Goal: Information Seeking & Learning: Learn about a topic

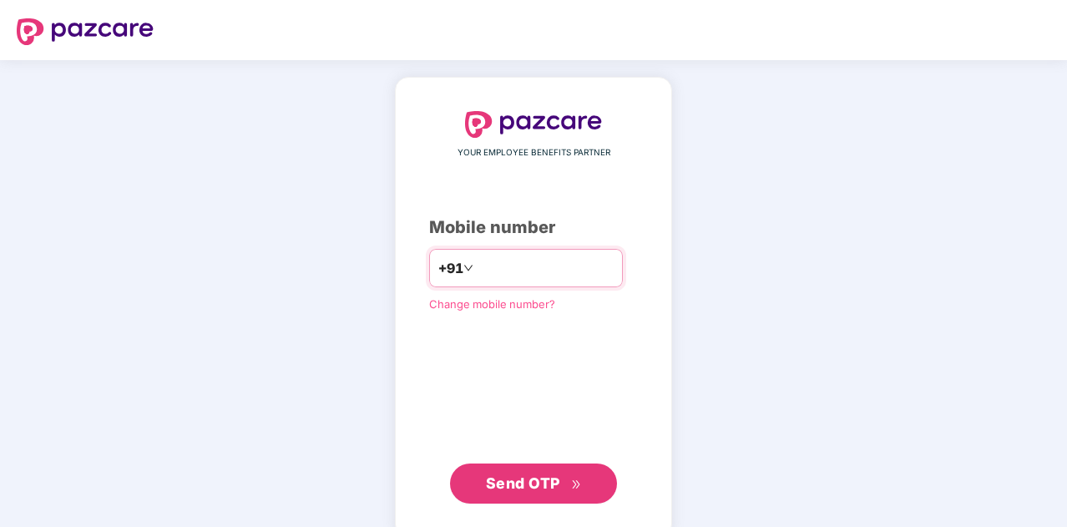
click at [590, 267] on input "number" at bounding box center [545, 268] width 137 height 27
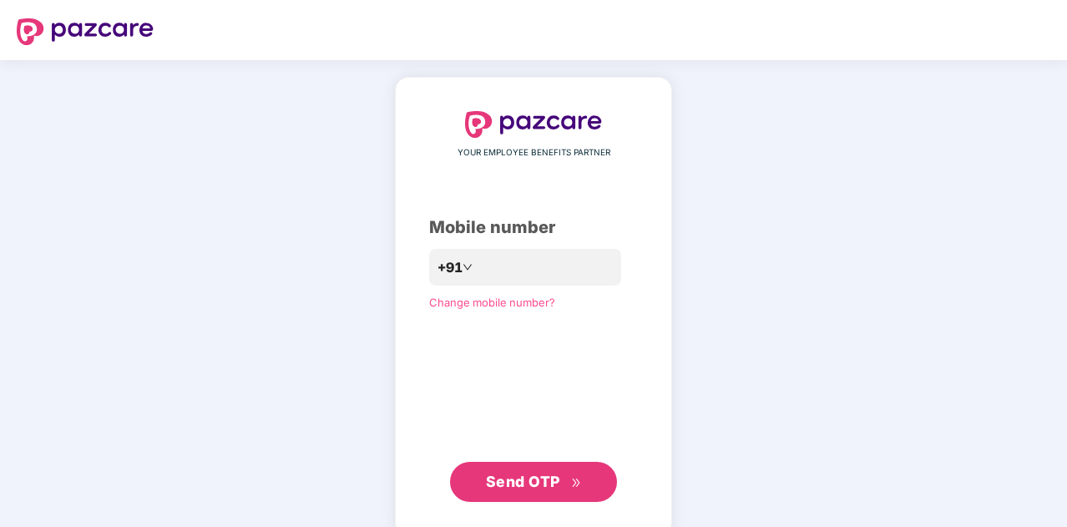
click at [534, 485] on span "Send OTP" at bounding box center [523, 482] width 74 height 18
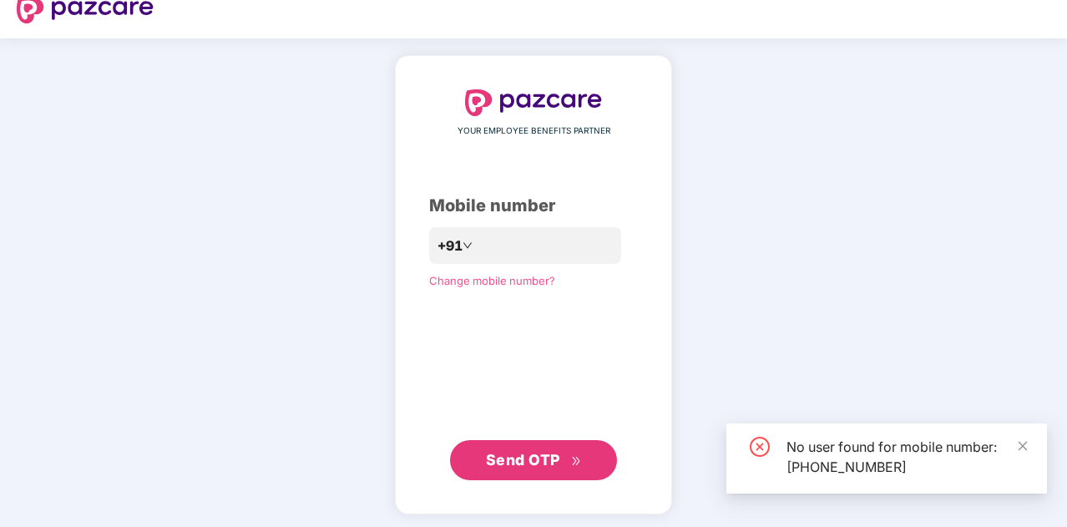
scroll to position [24, 0]
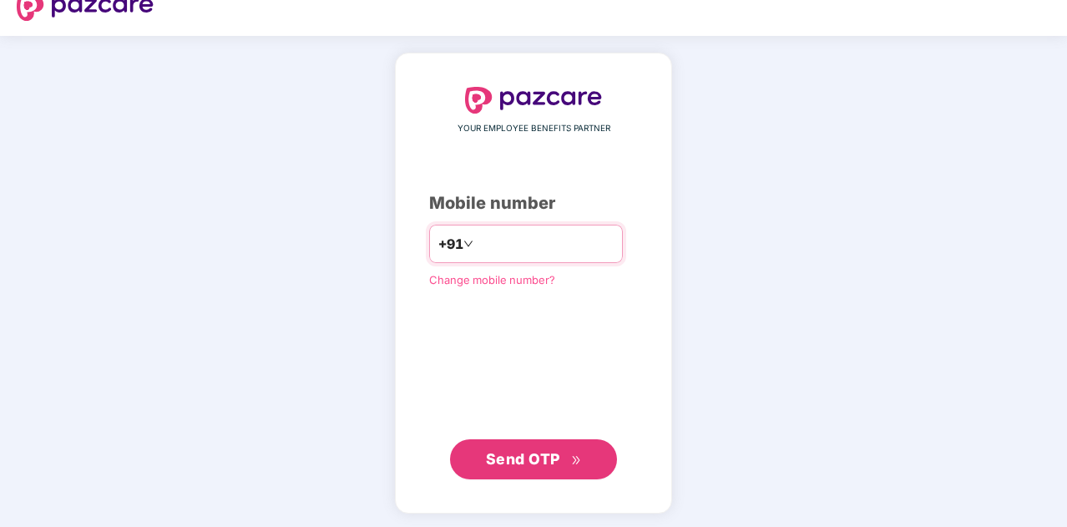
drag, startPoint x: 564, startPoint y: 240, endPoint x: 587, endPoint y: 232, distance: 23.8
click at [587, 232] on input "**********" at bounding box center [545, 243] width 137 height 27
drag, startPoint x: 587, startPoint y: 232, endPoint x: 466, endPoint y: 241, distance: 121.4
click at [477, 241] on input "**********" at bounding box center [545, 243] width 137 height 27
type input "*"
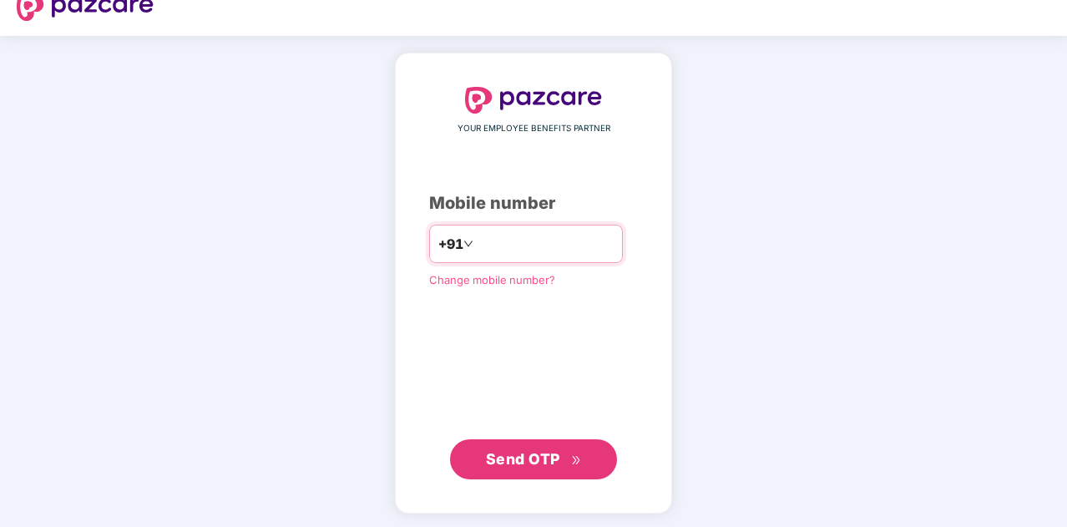
type input "**********"
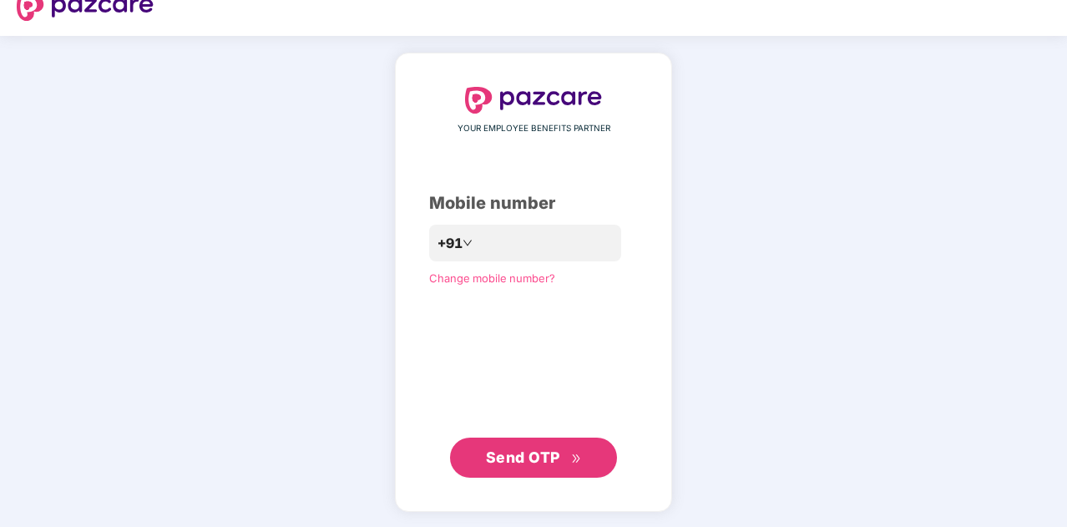
click at [522, 451] on span "Send OTP" at bounding box center [523, 457] width 74 height 18
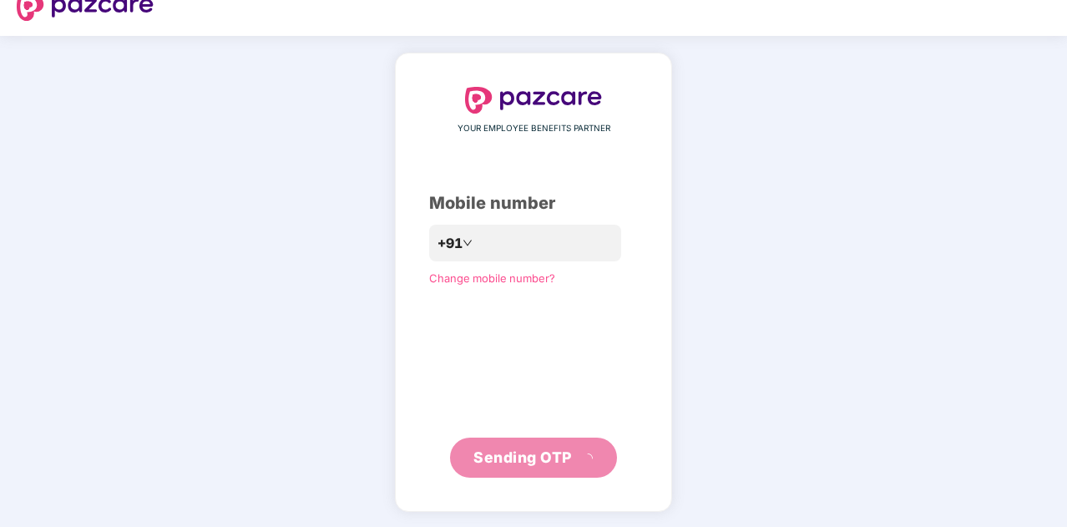
scroll to position [17, 0]
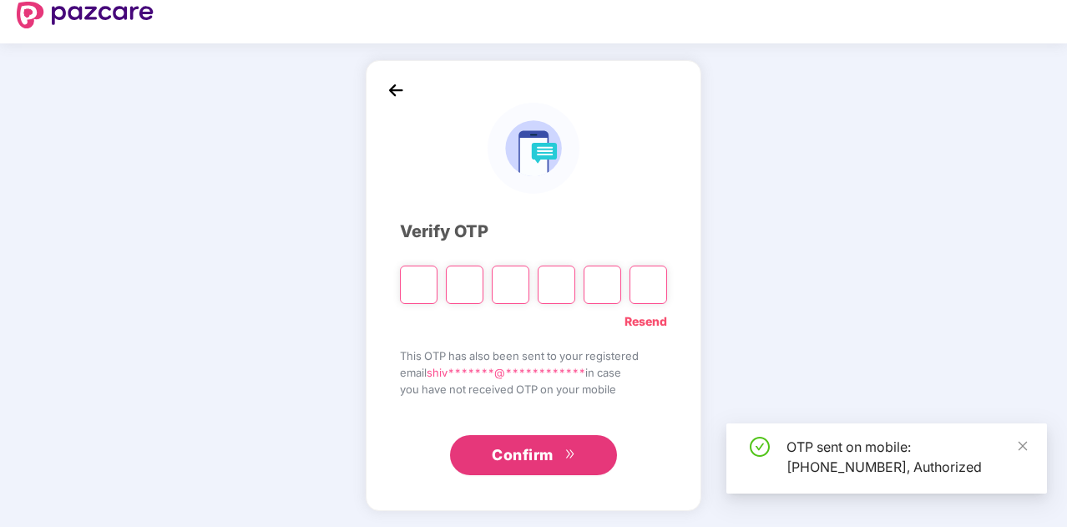
click at [522, 451] on span "Confirm" at bounding box center [523, 454] width 62 height 23
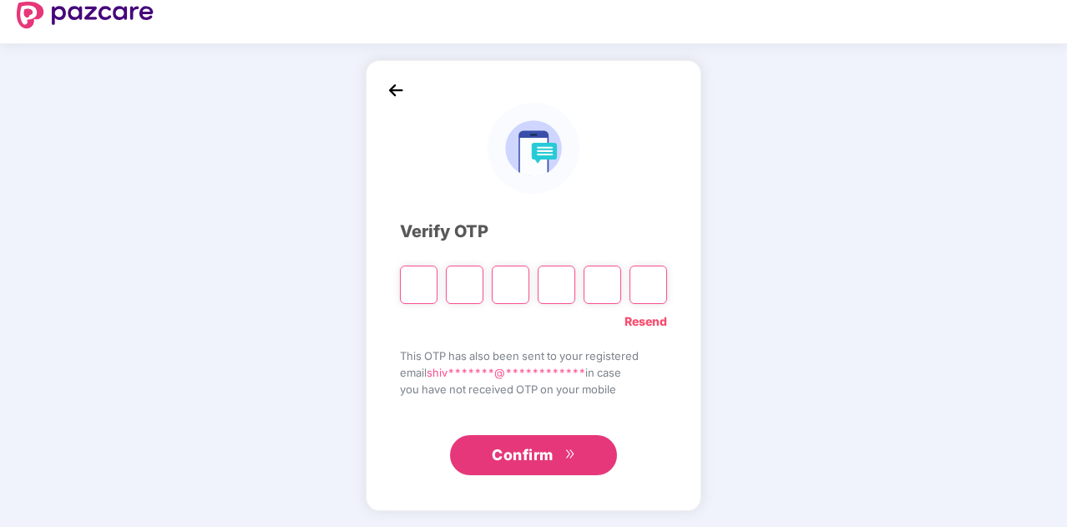
click at [418, 282] on input "Please enter verification code. Digit 1" at bounding box center [419, 285] width 38 height 38
type input "*"
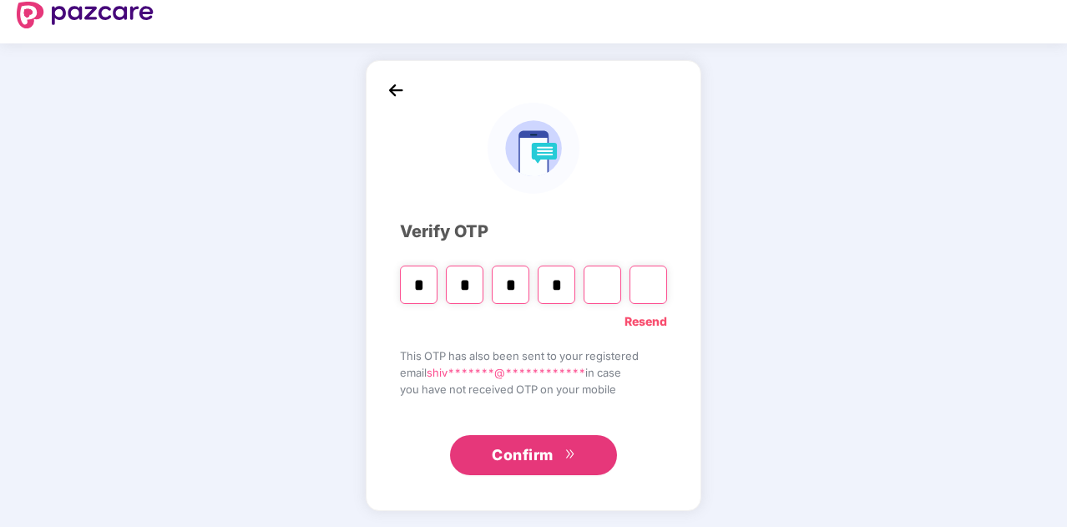
type input "*"
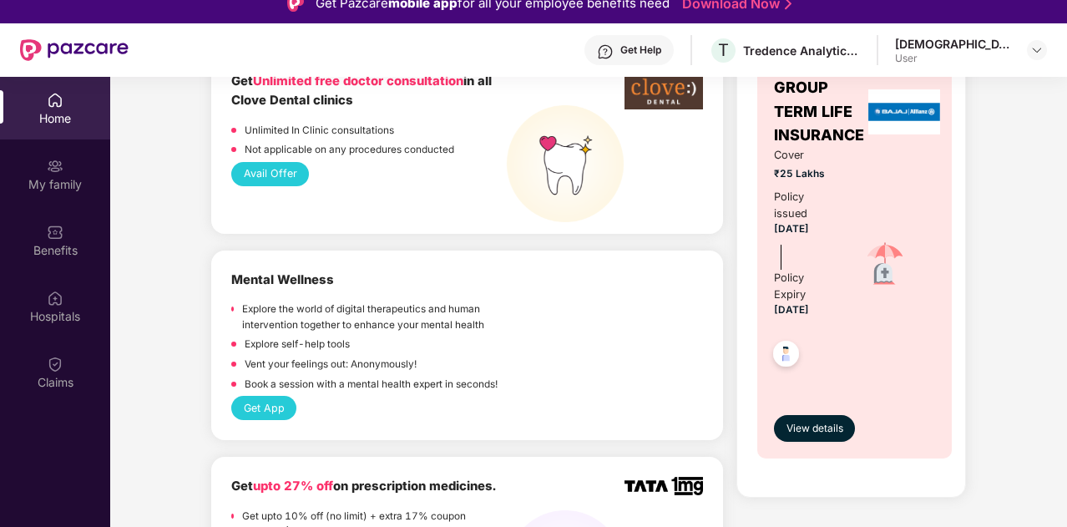
scroll to position [1205, 0]
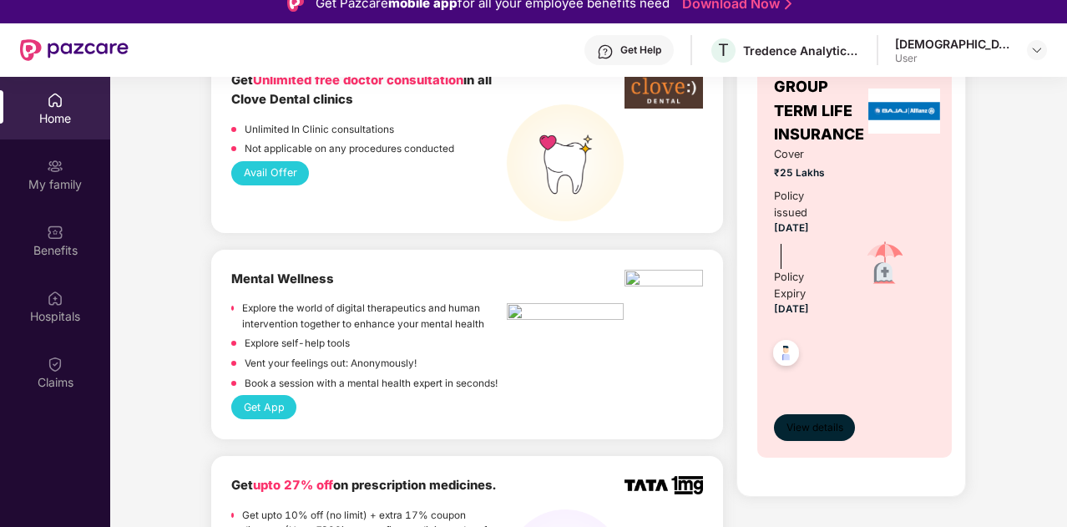
click at [815, 434] on button "View details" at bounding box center [814, 427] width 81 height 27
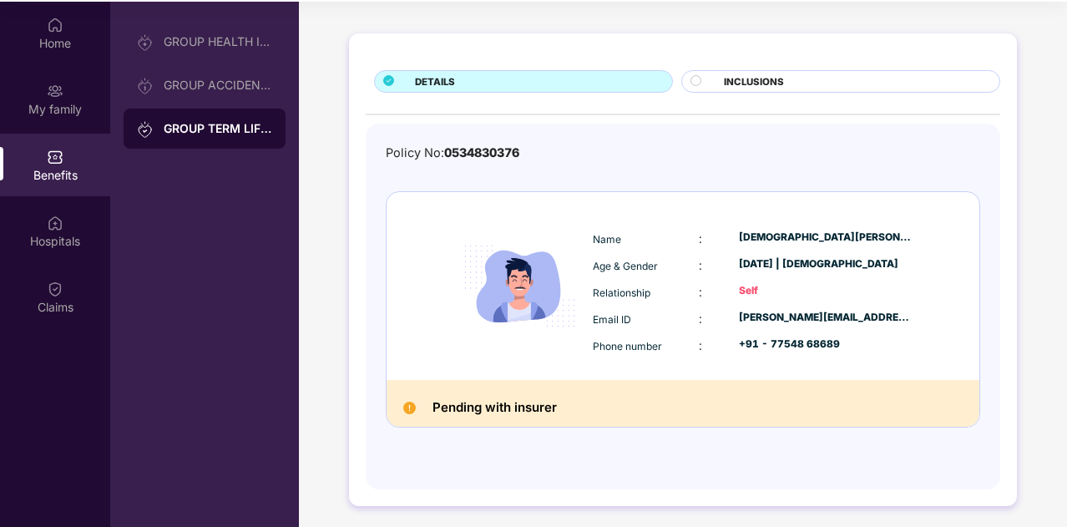
scroll to position [94, 0]
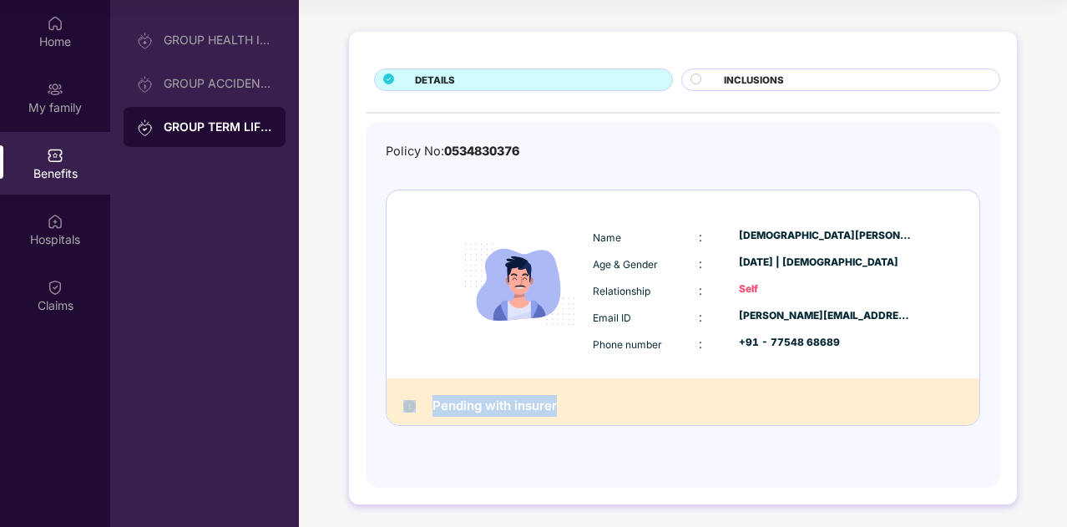
drag, startPoint x: 419, startPoint y: 395, endPoint x: 597, endPoint y: 400, distance: 177.9
click at [597, 400] on div "Pending with insurer" at bounding box center [683, 401] width 593 height 47
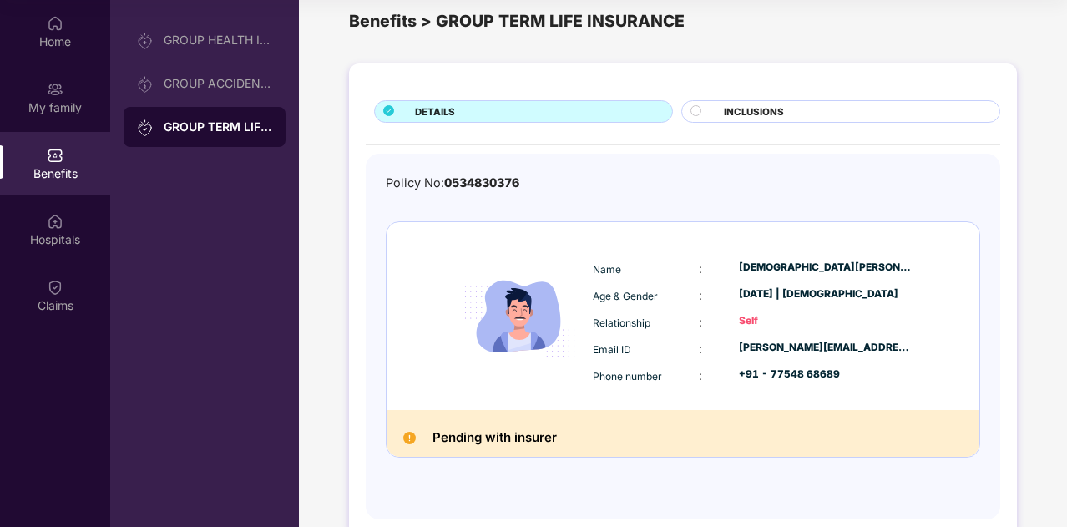
scroll to position [0, 0]
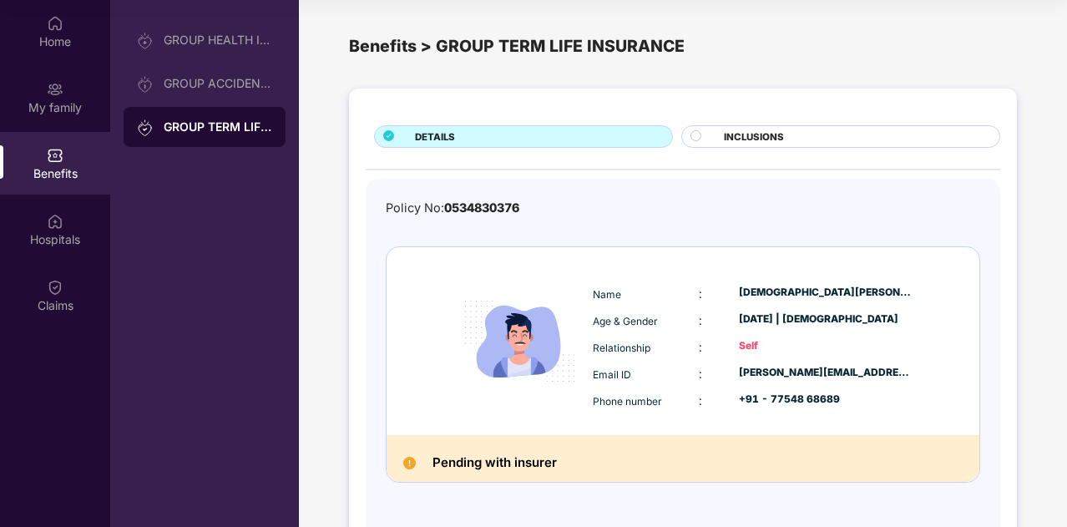
click at [722, 137] on div "INCLUSIONS" at bounding box center [854, 138] width 276 height 18
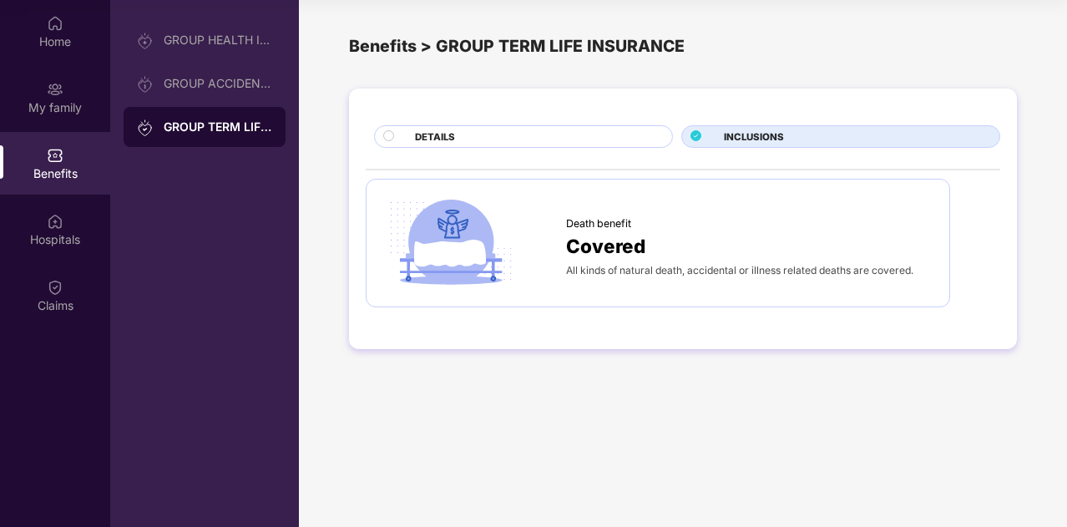
click at [549, 146] on div "DETAILS" at bounding box center [535, 138] width 257 height 18
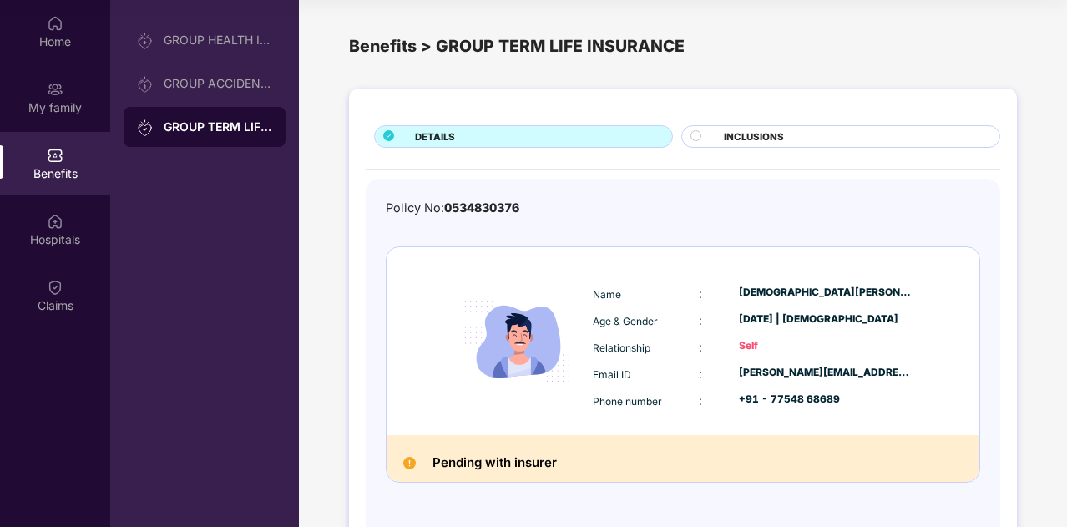
click at [750, 129] on span "INCLUSIONS" at bounding box center [754, 136] width 60 height 15
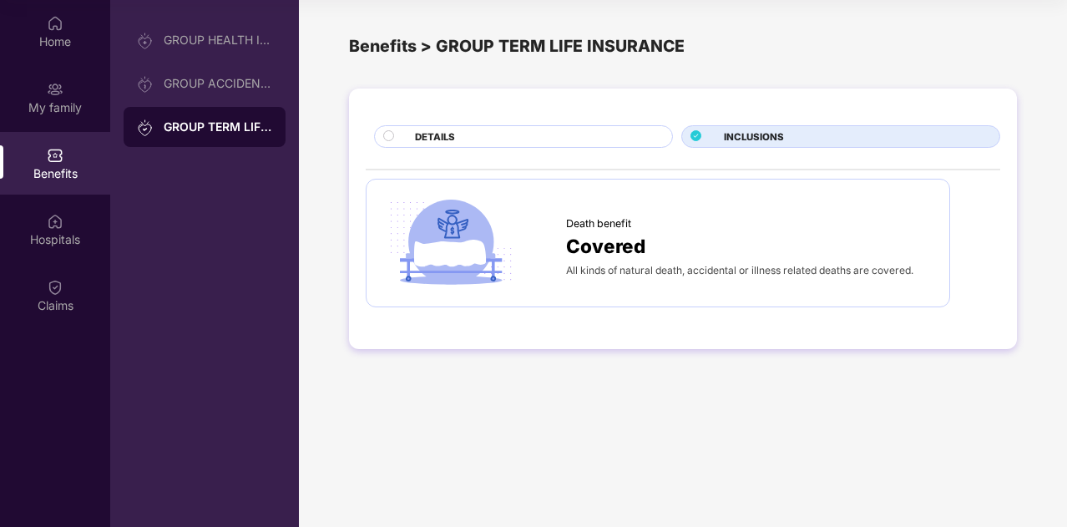
click at [580, 122] on div "DETAILS INCLUSIONS Death benefit Covered All kinds of natural death, accidental…" at bounding box center [683, 219] width 668 height 261
click at [537, 139] on div "DETAILS" at bounding box center [535, 138] width 257 height 18
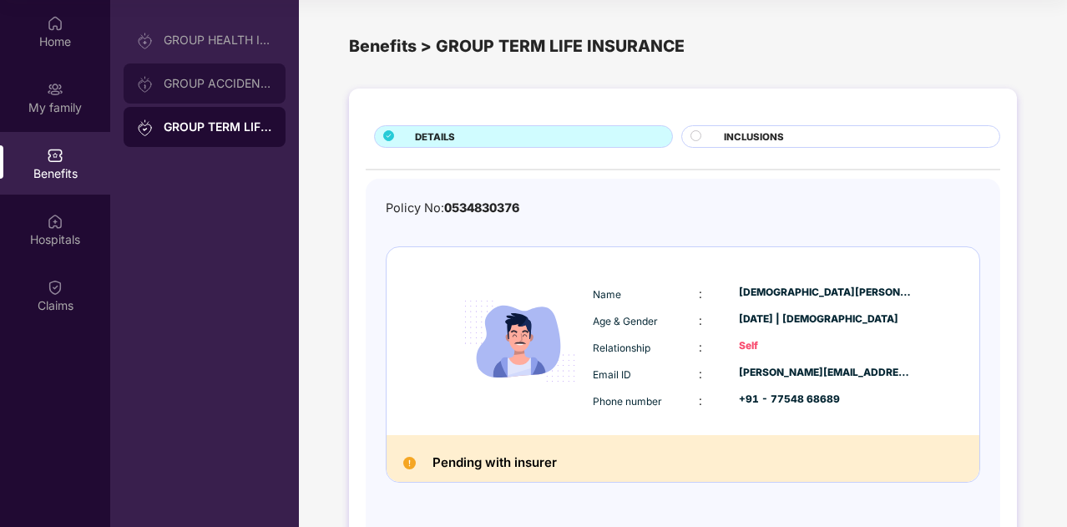
click at [249, 84] on div "GROUP ACCIDENTAL INSURANCE" at bounding box center [218, 83] width 109 height 13
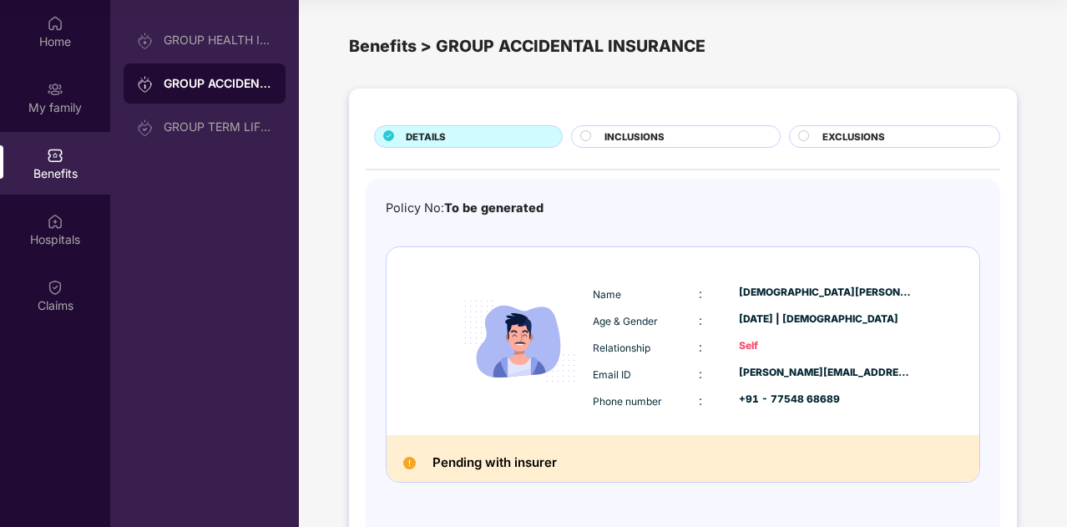
scroll to position [57, 0]
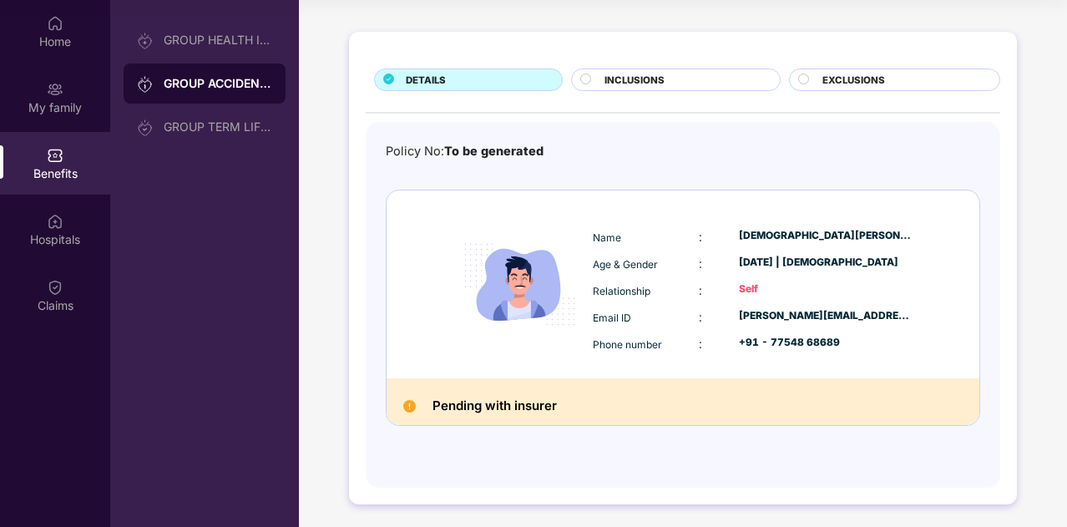
click at [606, 78] on span "INCLUSIONS" at bounding box center [635, 80] width 60 height 15
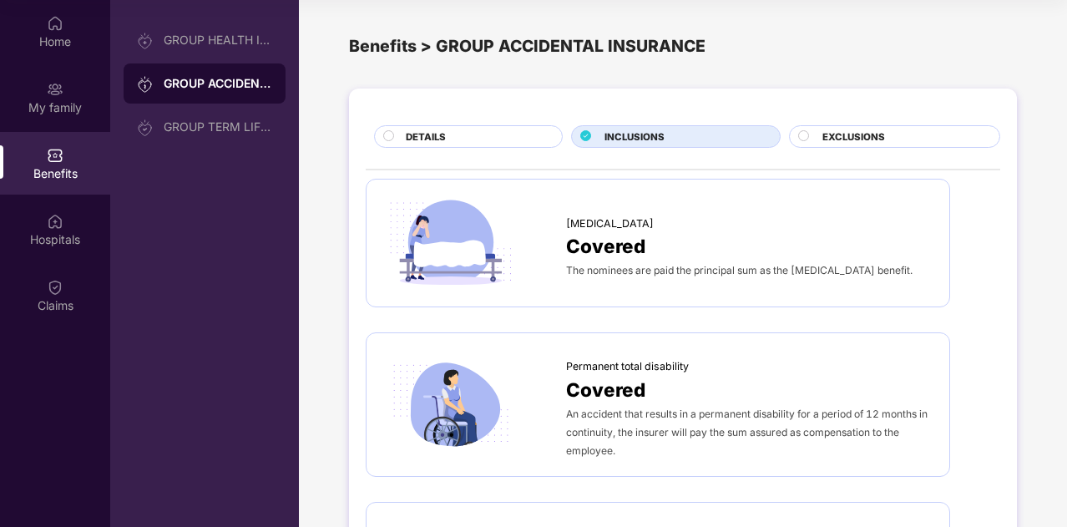
scroll to position [0, 0]
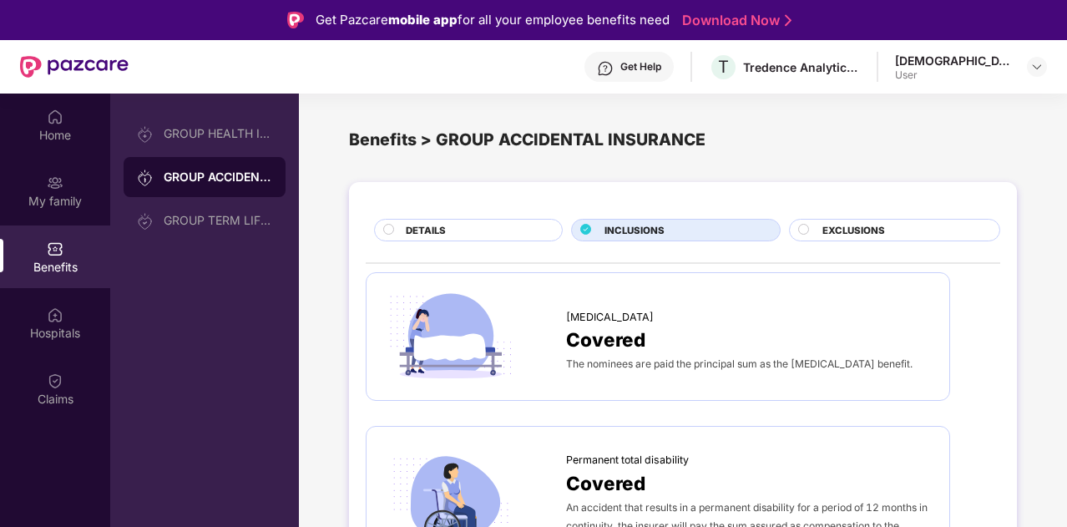
click at [863, 219] on div "EXCLUSIONS" at bounding box center [894, 230] width 211 height 23
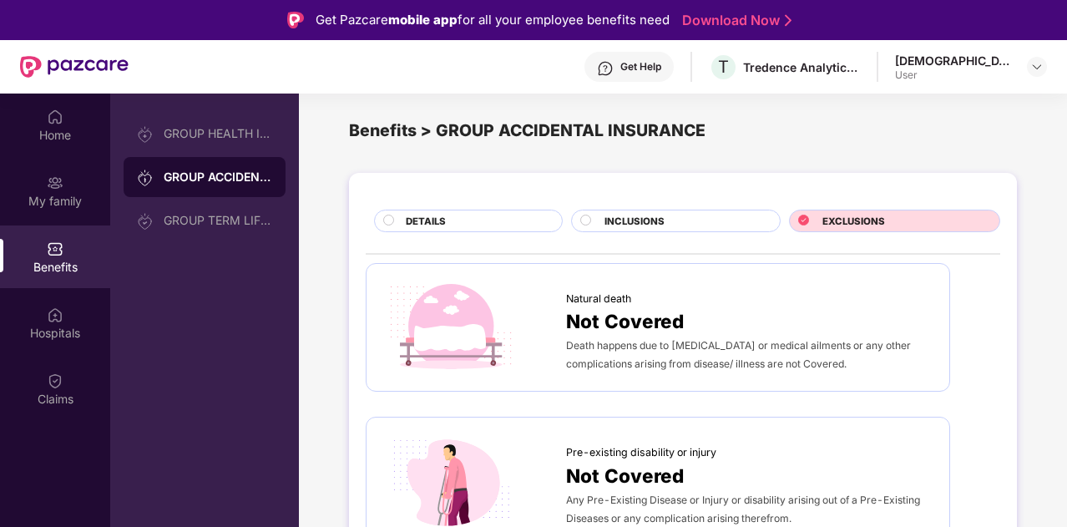
scroll to position [10, 0]
click at [681, 213] on div "INCLUSIONS" at bounding box center [683, 222] width 175 height 18
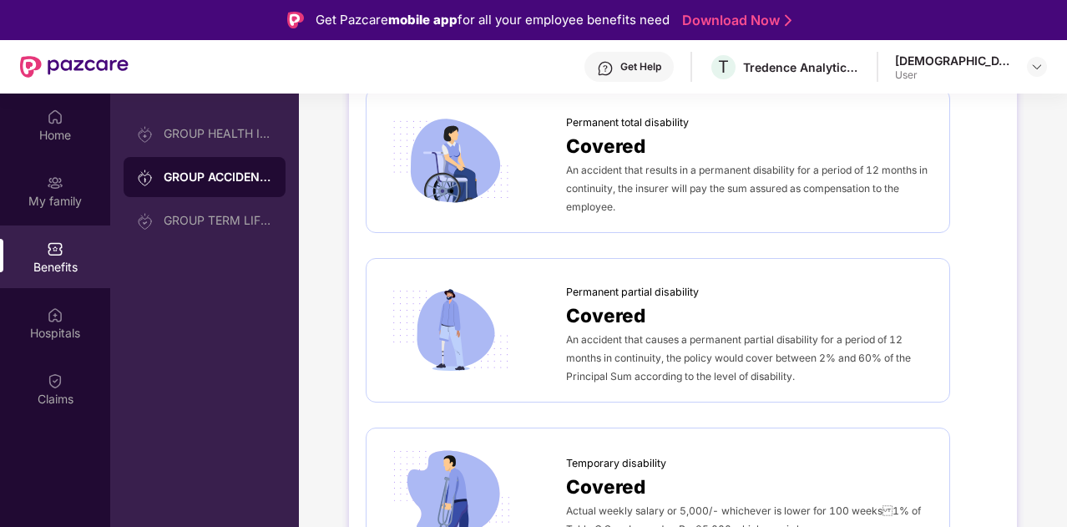
scroll to position [0, 0]
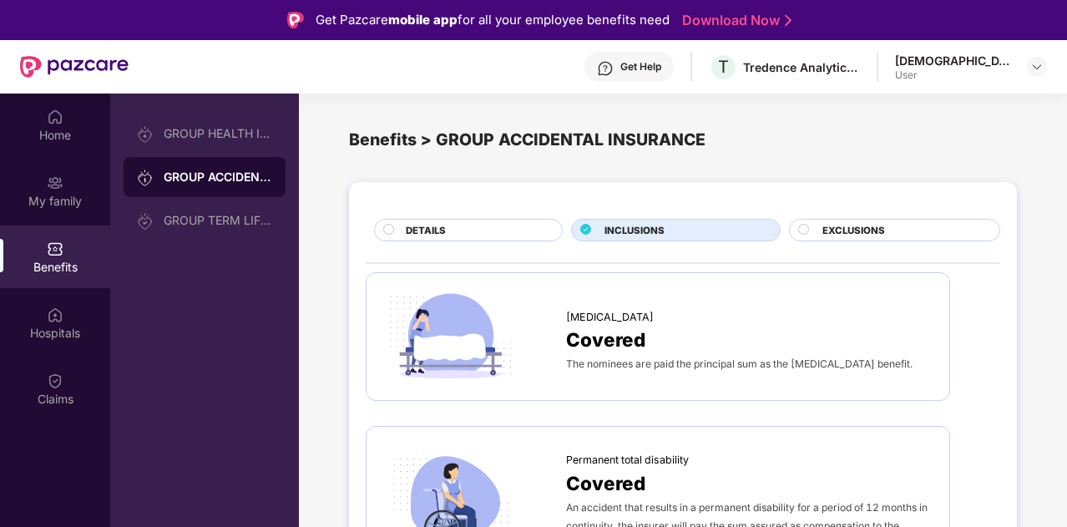
click at [828, 229] on span "EXCLUSIONS" at bounding box center [854, 230] width 63 height 15
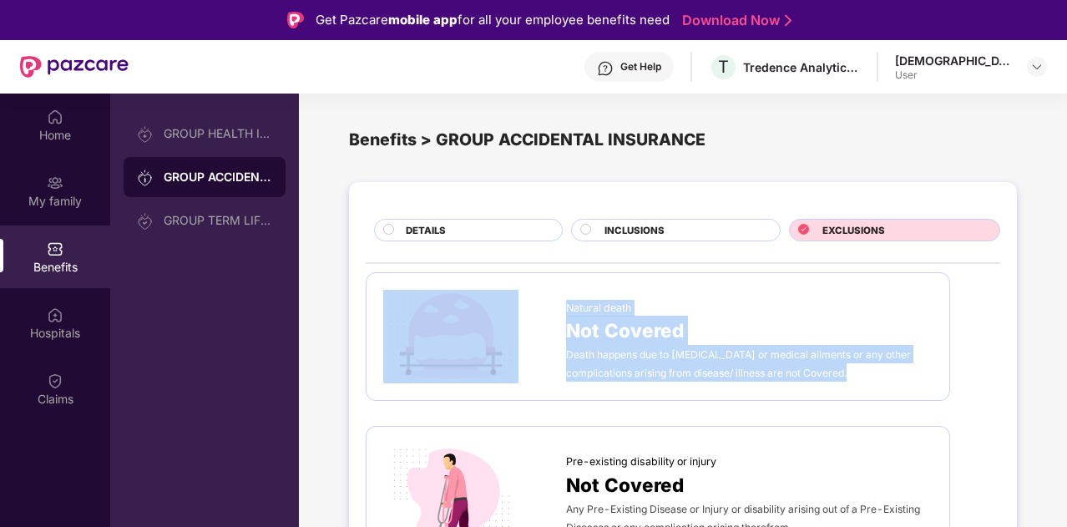
drag, startPoint x: 564, startPoint y: 353, endPoint x: 882, endPoint y: 375, distance: 318.1
click at [882, 375] on div "Natural death Not Covered Death happens due to [MEDICAL_DATA] or medical ailmen…" at bounding box center [657, 337] width 549 height 94
click at [882, 375] on div "Death happens due to [MEDICAL_DATA] or medical ailments or any other complicati…" at bounding box center [749, 363] width 367 height 37
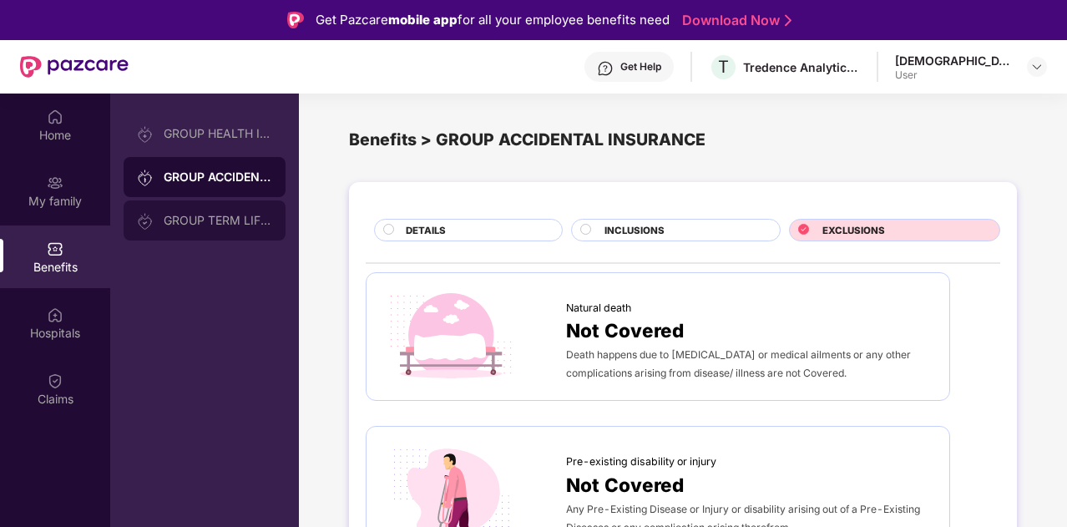
click at [178, 204] on div "GROUP TERM LIFE INSURANCE" at bounding box center [205, 220] width 162 height 40
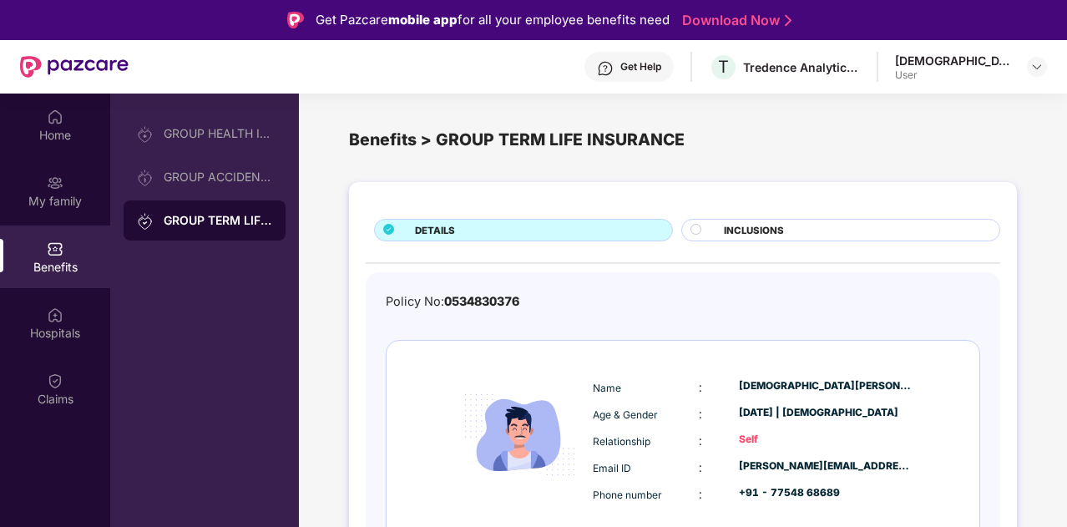
click at [760, 240] on div "INCLUSIONS" at bounding box center [854, 232] width 276 height 18
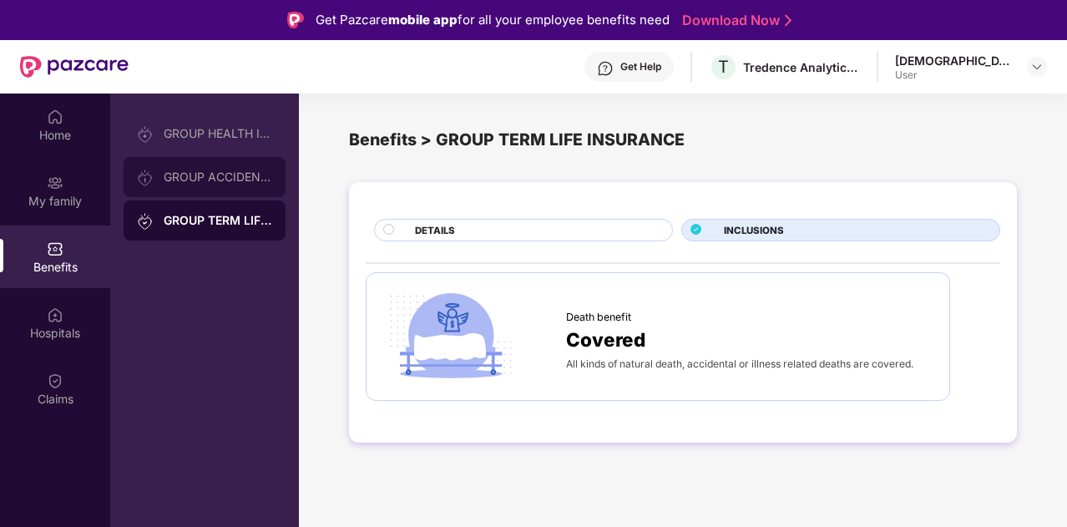
click at [175, 180] on div "GROUP ACCIDENTAL INSURANCE" at bounding box center [218, 176] width 109 height 13
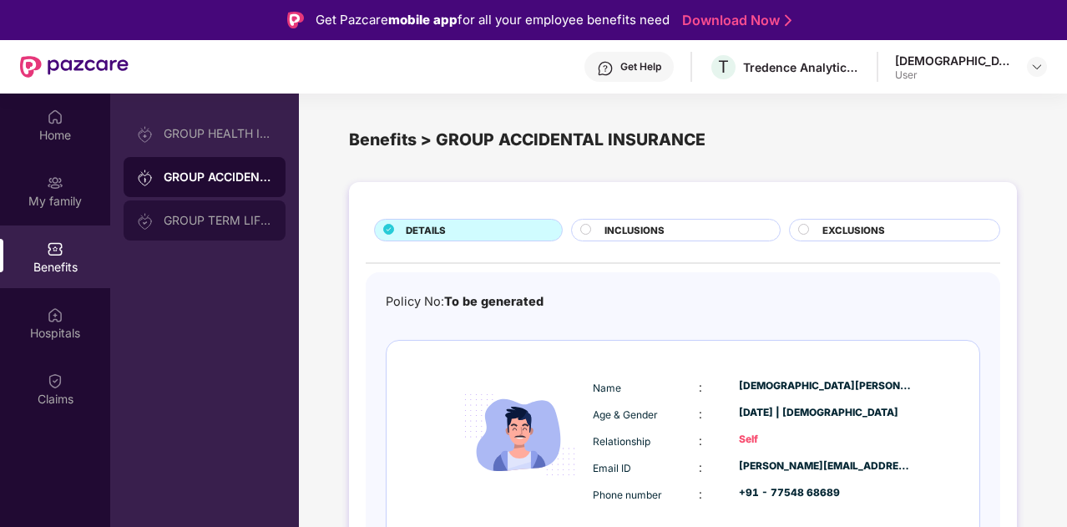
click at [212, 216] on div "GROUP TERM LIFE INSURANCE" at bounding box center [218, 220] width 109 height 13
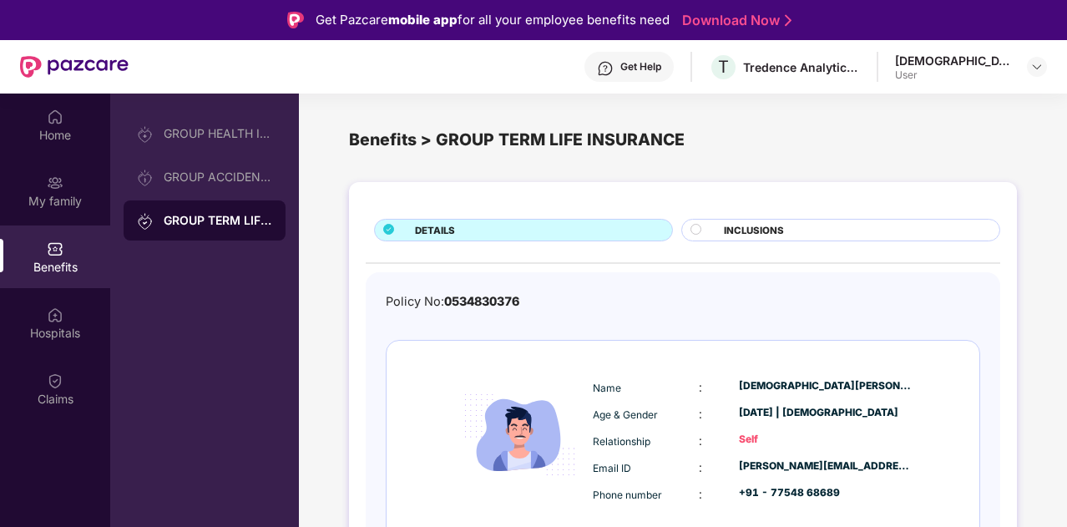
click at [777, 230] on span "INCLUSIONS" at bounding box center [754, 230] width 60 height 15
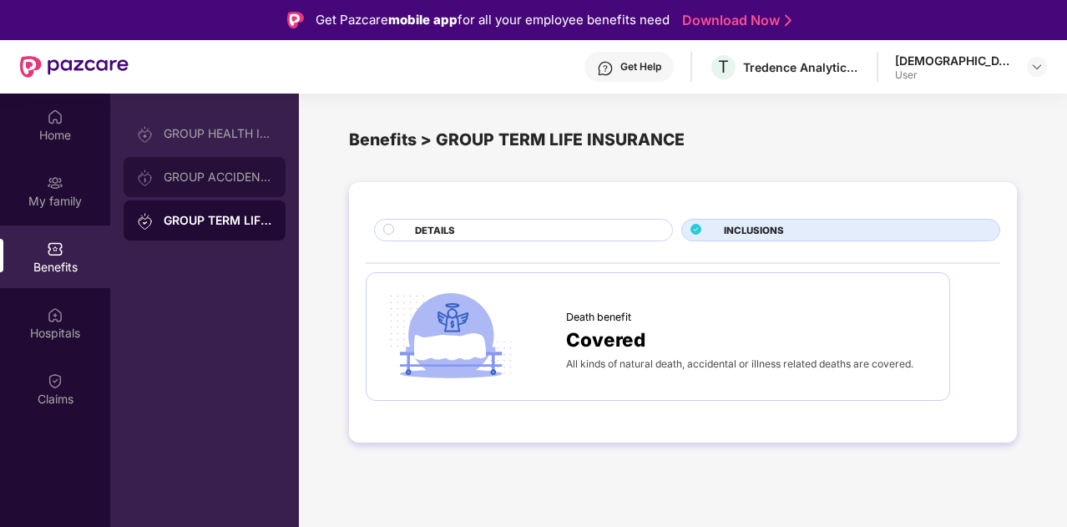
click at [236, 184] on div "GROUP ACCIDENTAL INSURANCE" at bounding box center [205, 177] width 162 height 40
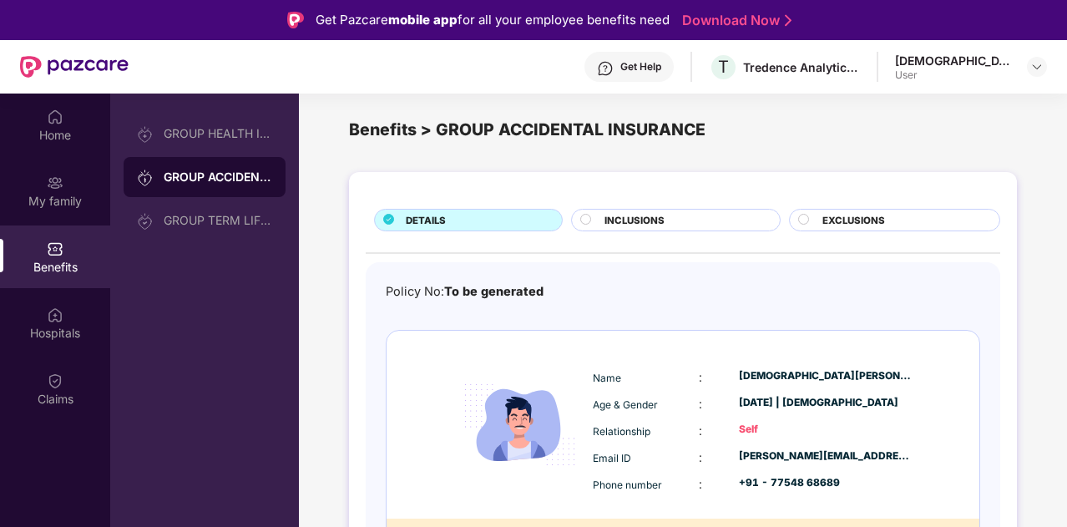
scroll to position [57, 0]
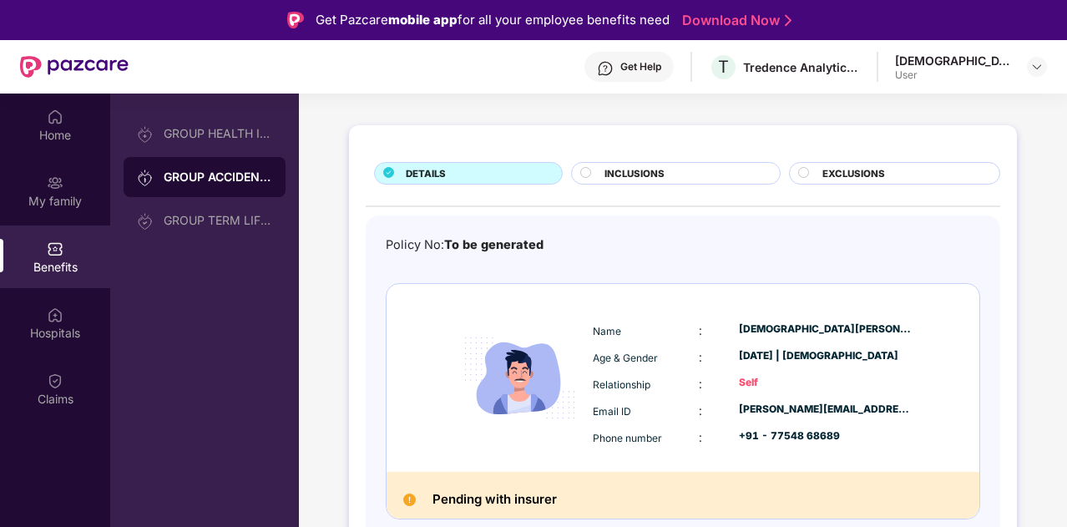
click at [660, 168] on span "INCLUSIONS" at bounding box center [635, 173] width 60 height 15
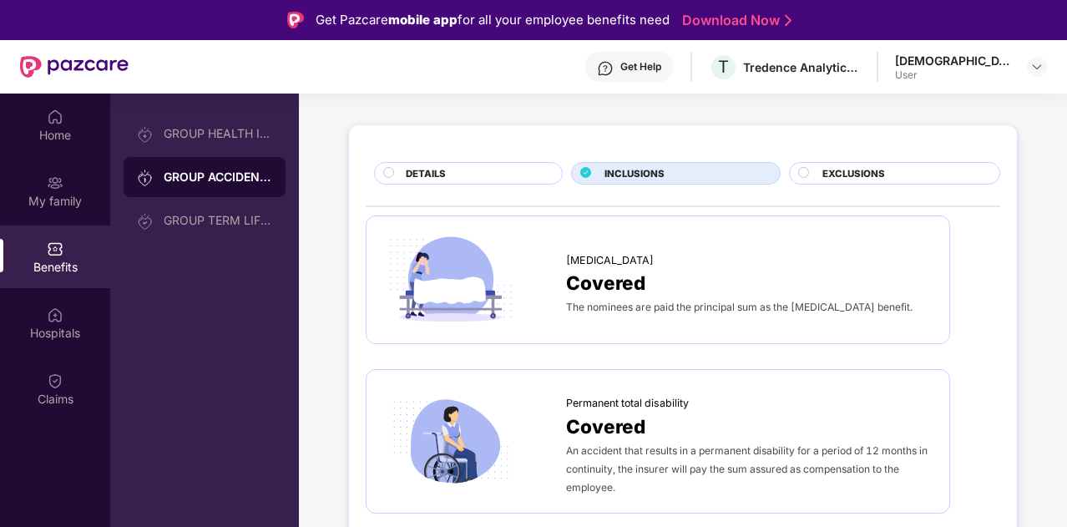
click at [890, 180] on div "EXCLUSIONS" at bounding box center [902, 175] width 177 height 18
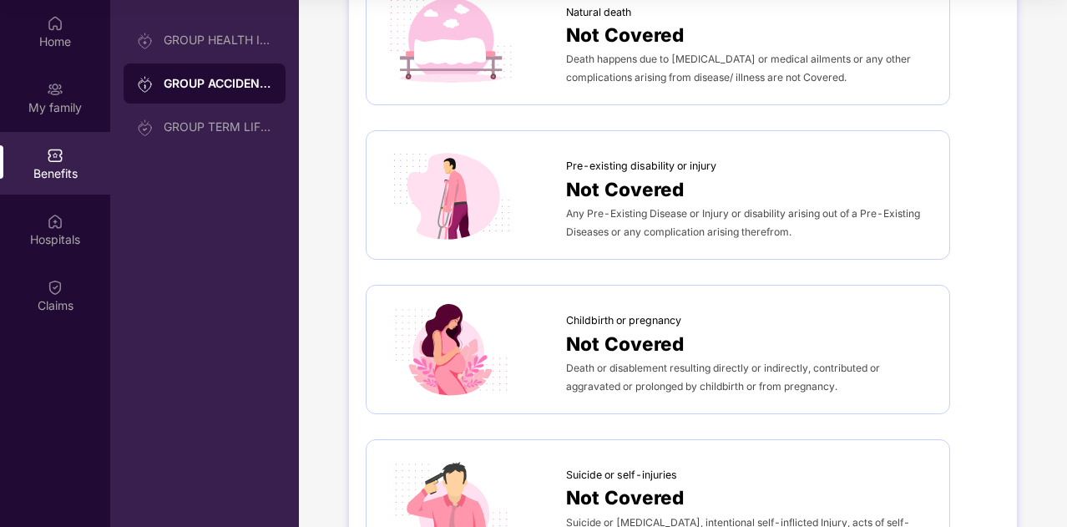
scroll to position [0, 0]
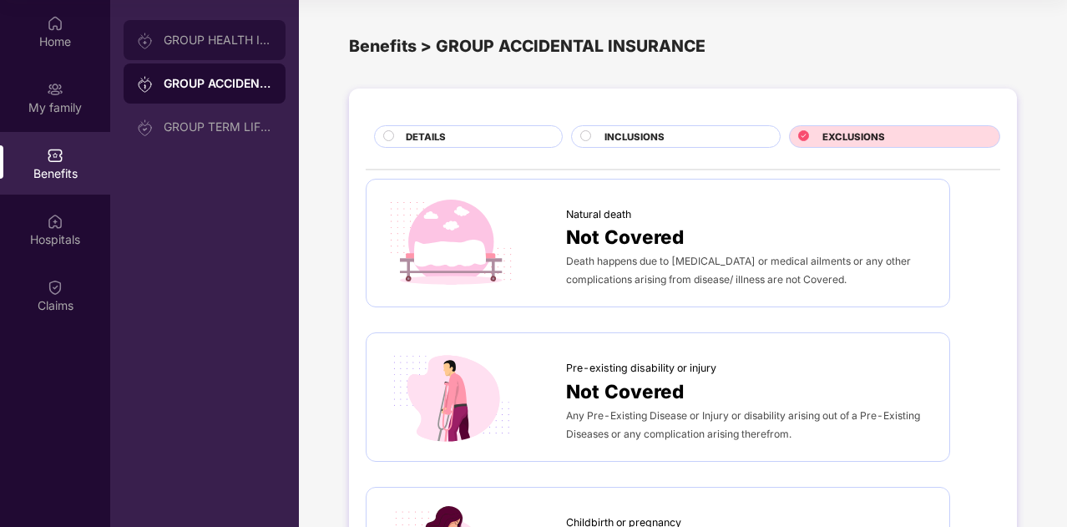
click at [220, 39] on div "GROUP HEALTH INSURANCE" at bounding box center [218, 39] width 109 height 13
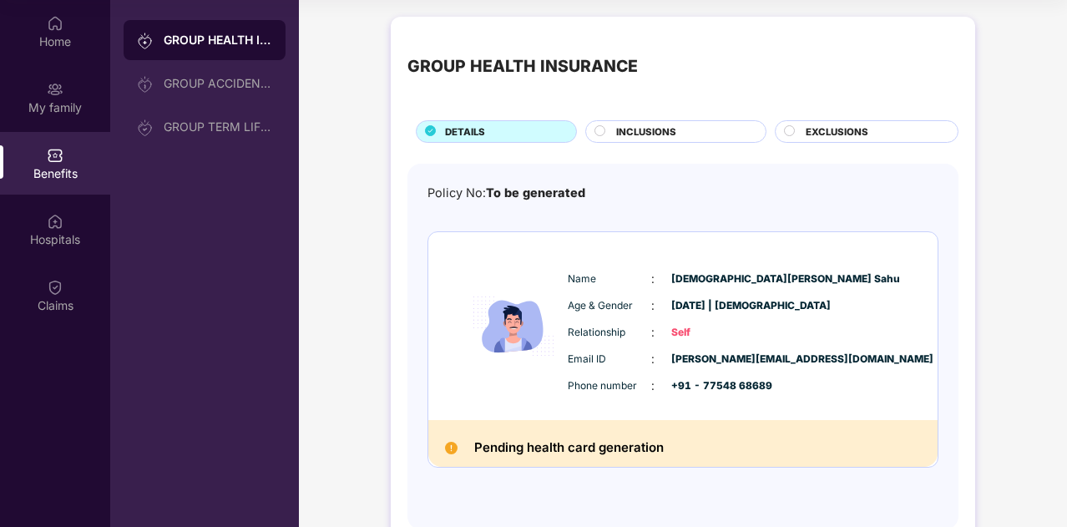
click at [655, 115] on div "GROUP HEALTH INSURANCE DETAILS INCLUSIONS EXCLUSIONS" at bounding box center [683, 87] width 551 height 109
click at [664, 126] on span "INCLUSIONS" at bounding box center [646, 131] width 60 height 15
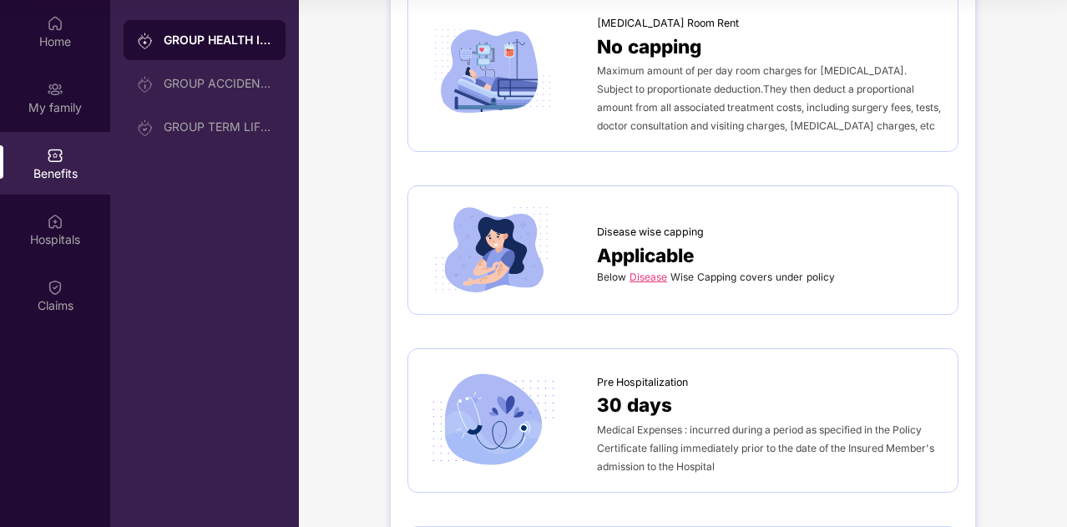
scroll to position [545, 0]
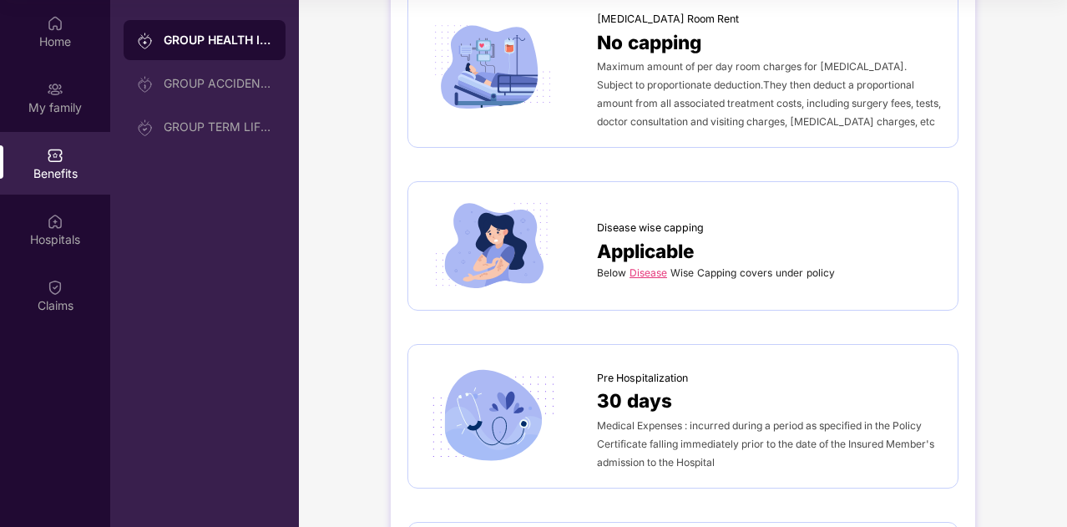
click at [642, 270] on link "Disease" at bounding box center [649, 272] width 38 height 13
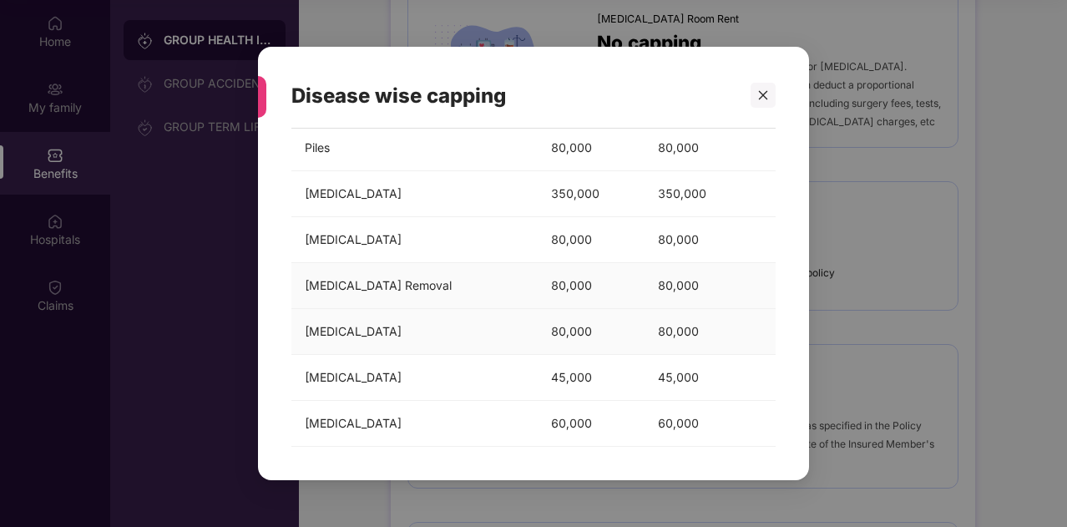
scroll to position [187, 0]
click at [772, 83] on div "Disease wise capping" at bounding box center [533, 95] width 484 height 65
click at [763, 99] on icon "close" at bounding box center [763, 95] width 12 height 12
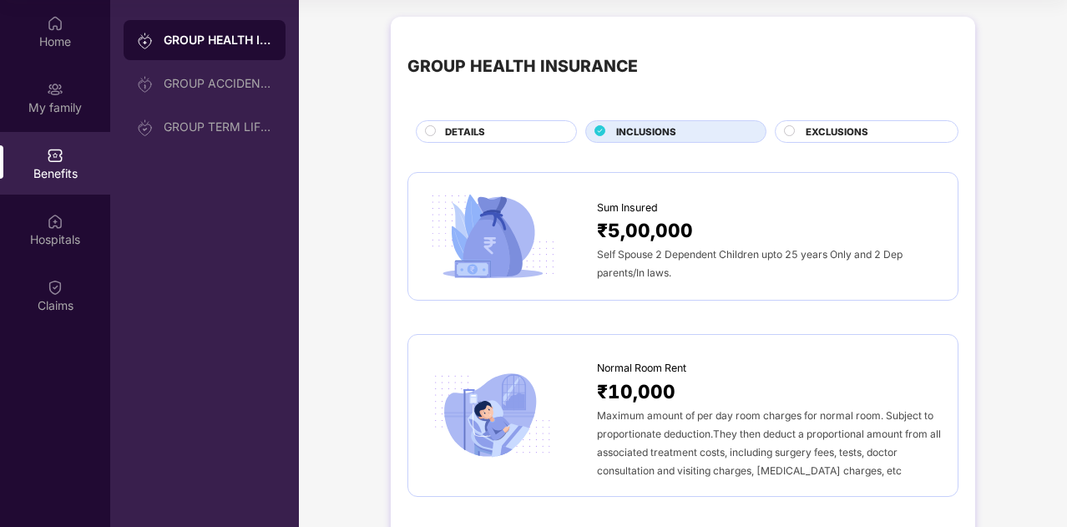
scroll to position [0, 0]
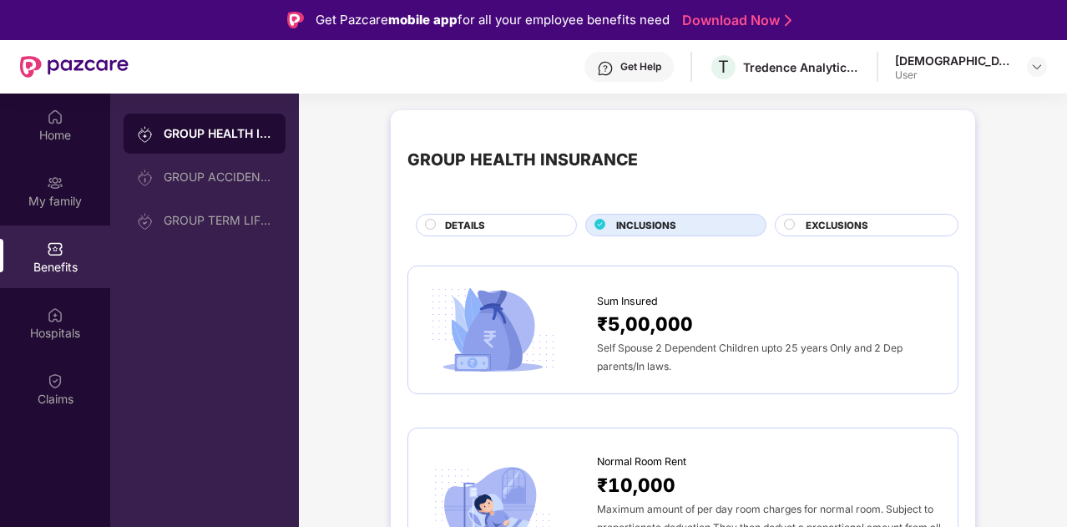
click at [853, 210] on div "GROUP HEALTH INSURANCE DETAILS INCLUSIONS EXCLUSIONS" at bounding box center [683, 181] width 551 height 109
click at [791, 221] on circle at bounding box center [790, 224] width 10 height 10
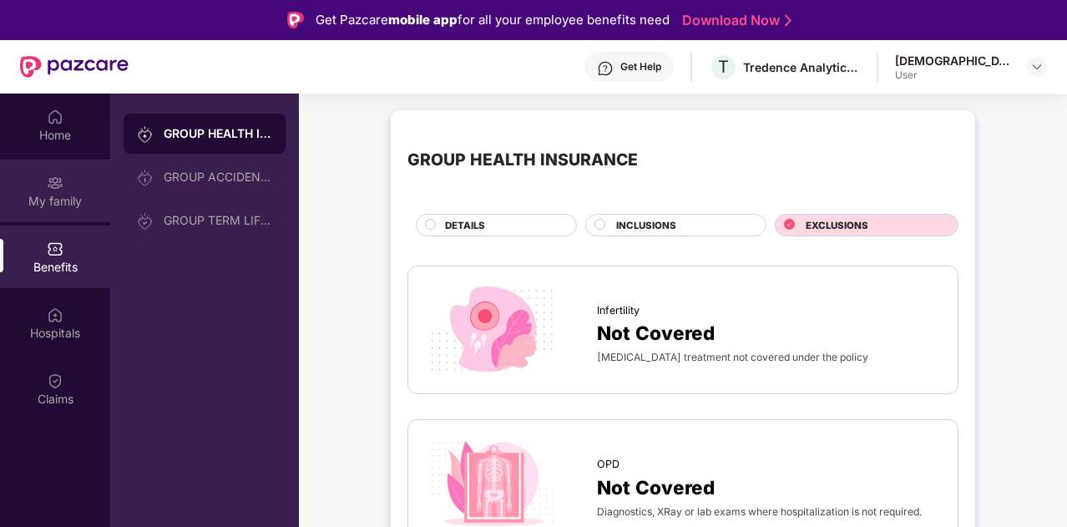
click at [51, 177] on img at bounding box center [55, 183] width 17 height 17
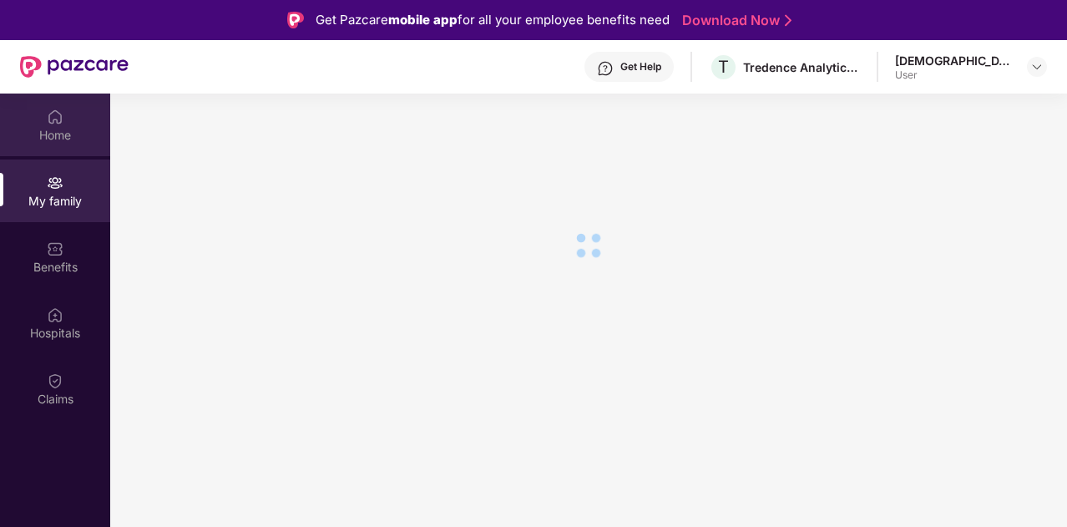
click at [53, 121] on img at bounding box center [55, 117] width 17 height 17
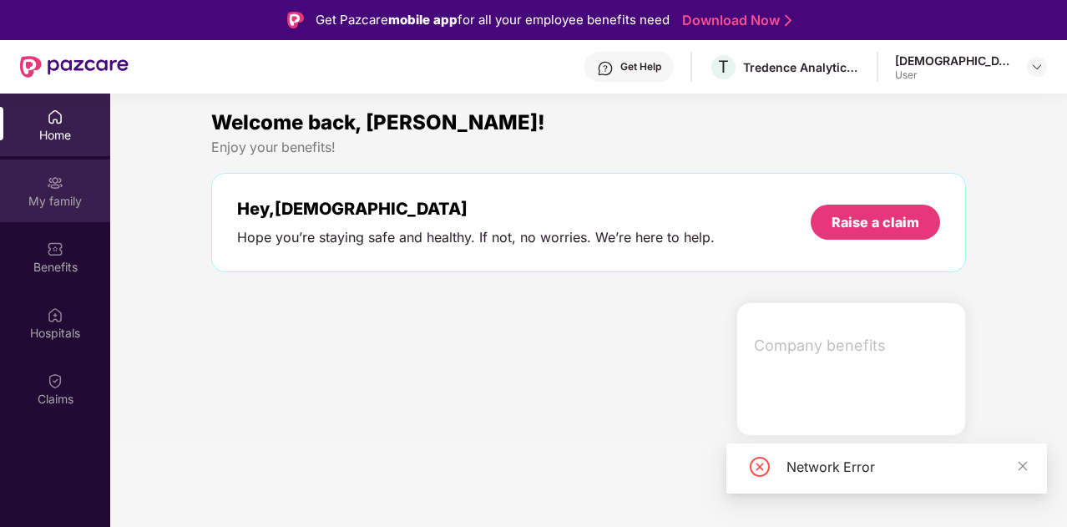
click at [60, 191] on div "My family" at bounding box center [55, 190] width 110 height 63
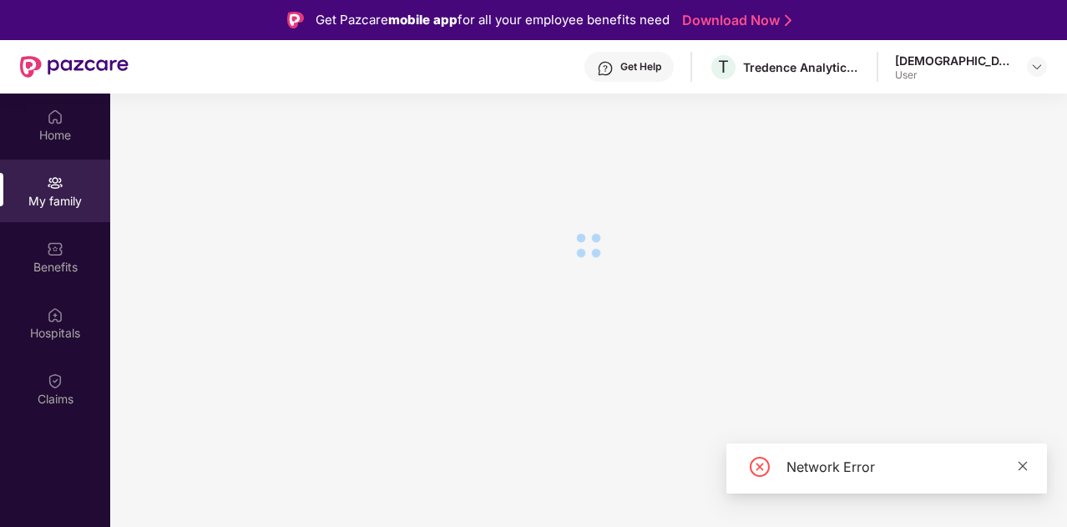
click at [1026, 469] on icon "close" at bounding box center [1023, 465] width 9 height 9
